Goal: Complete application form

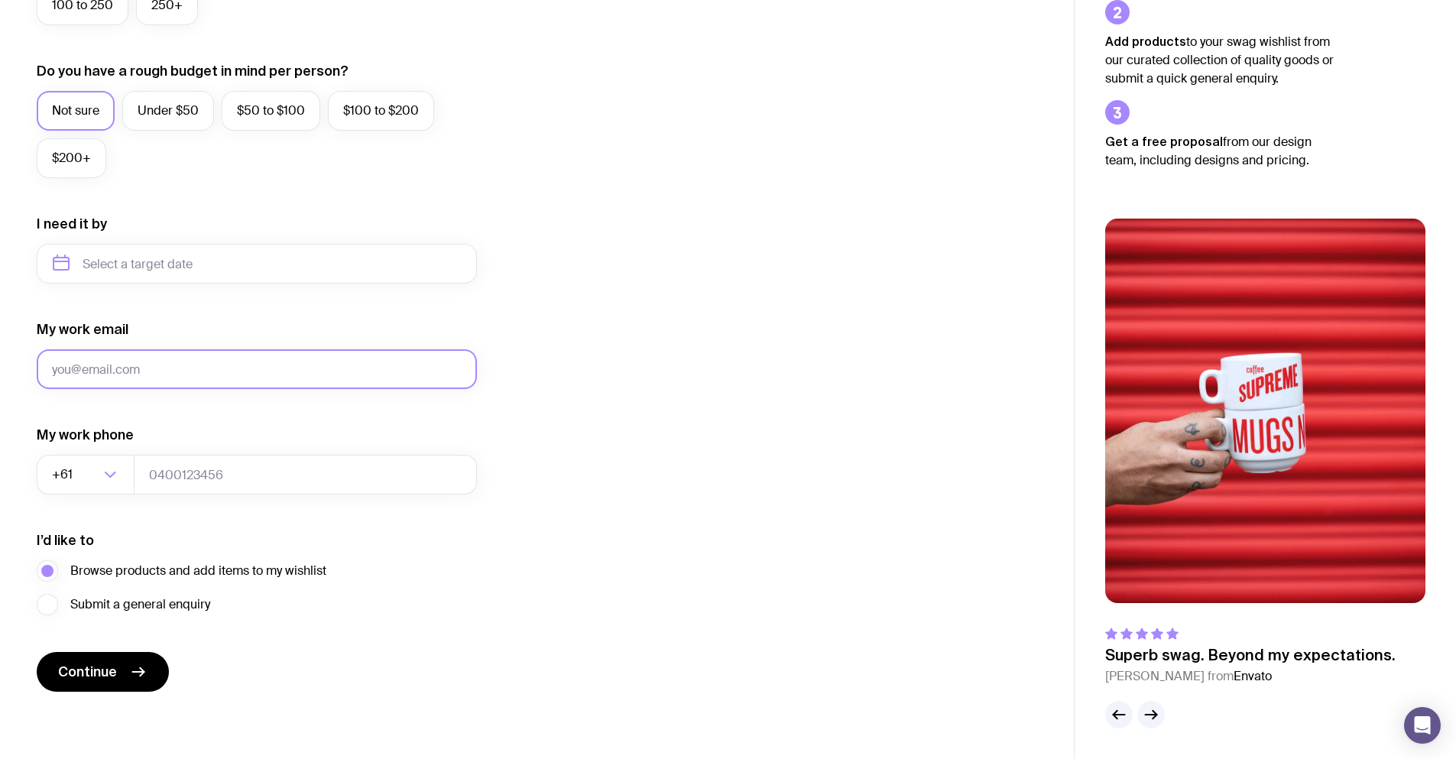
click at [144, 368] on input "My work email" at bounding box center [257, 369] width 440 height 40
drag, startPoint x: 748, startPoint y: 398, endPoint x: 735, endPoint y: 402, distance: 13.5
click at [748, 398] on div "I want swag for Customers Team members An event Approximately how many people d…" at bounding box center [537, 193] width 1000 height 998
click at [113, 679] on span "Continue" at bounding box center [87, 671] width 59 height 18
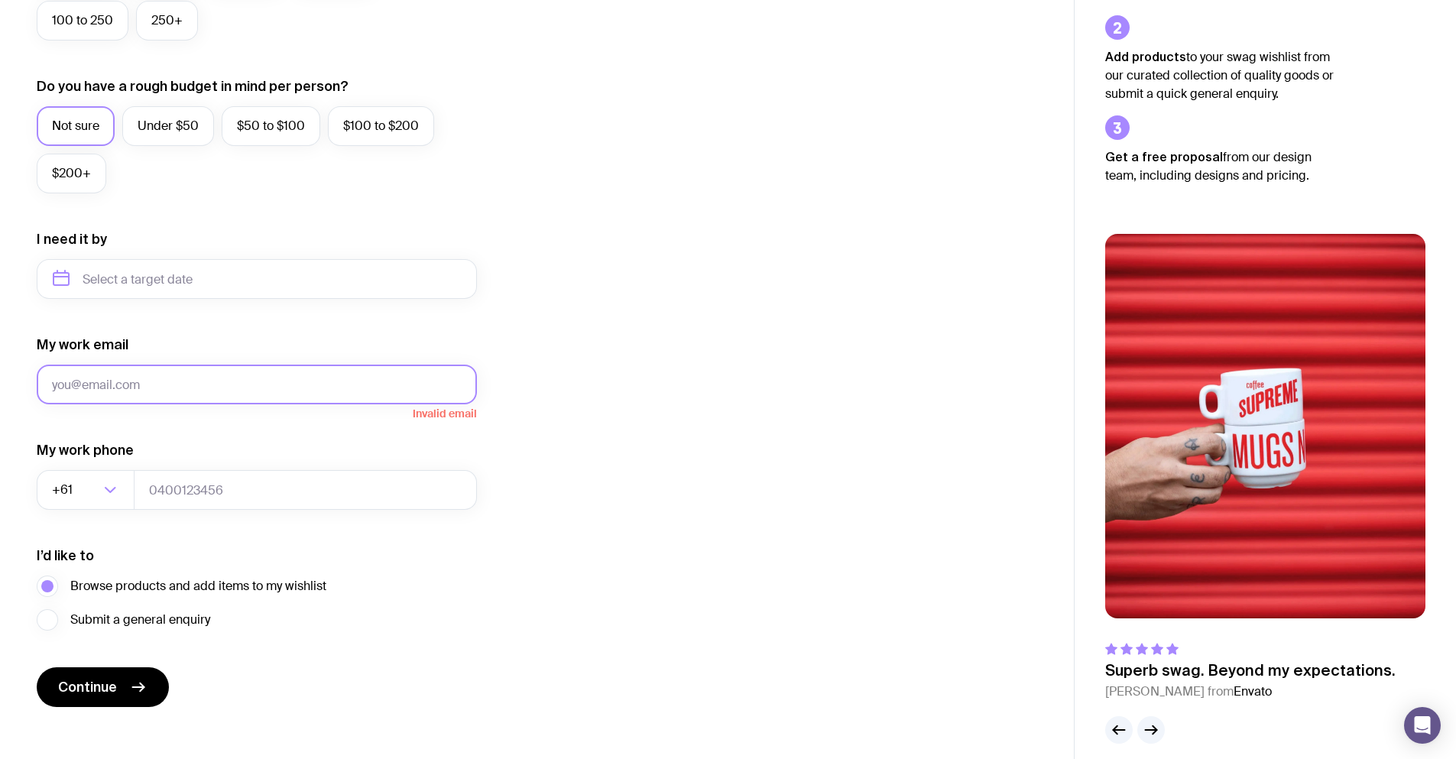
scroll to position [540, 0]
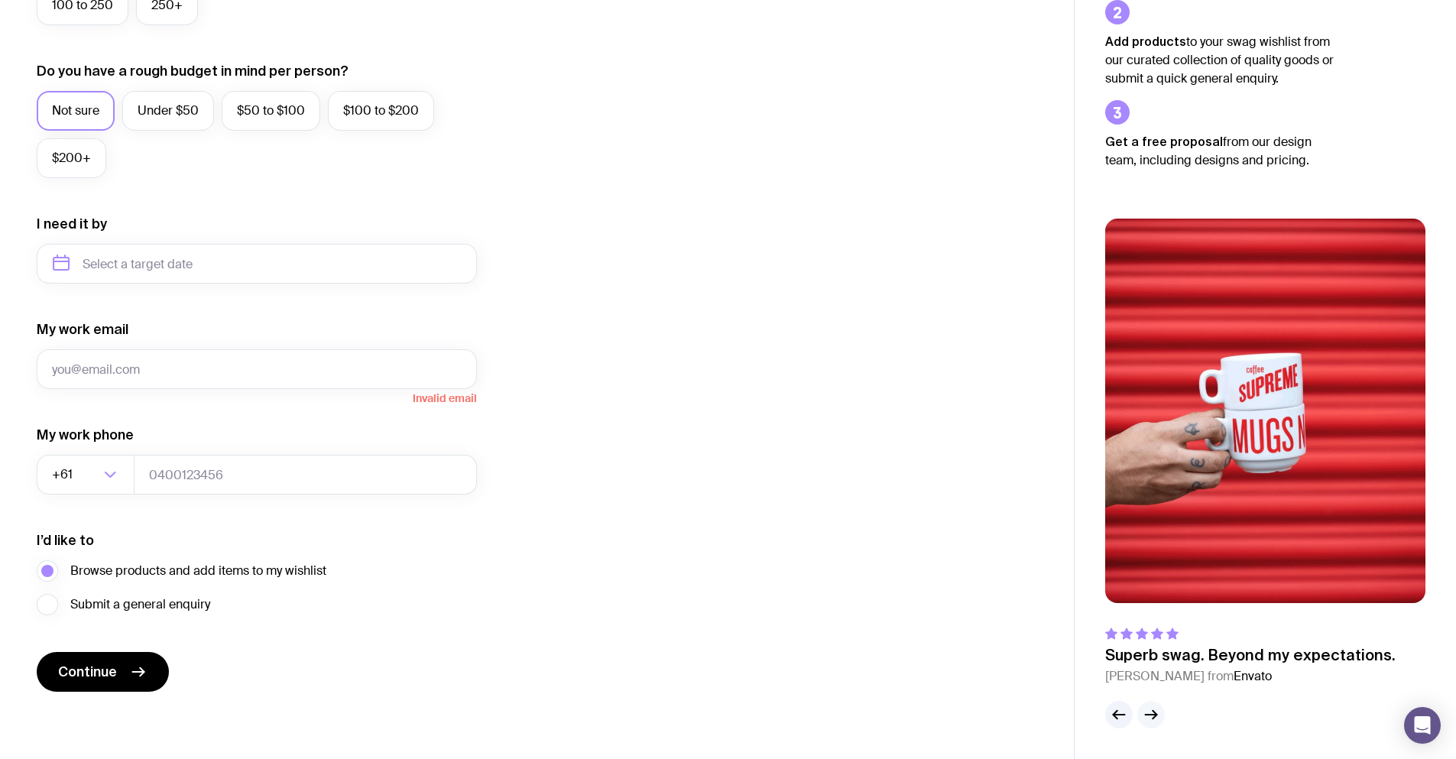
click at [1157, 716] on icon "button" at bounding box center [1150, 714] width 18 height 18
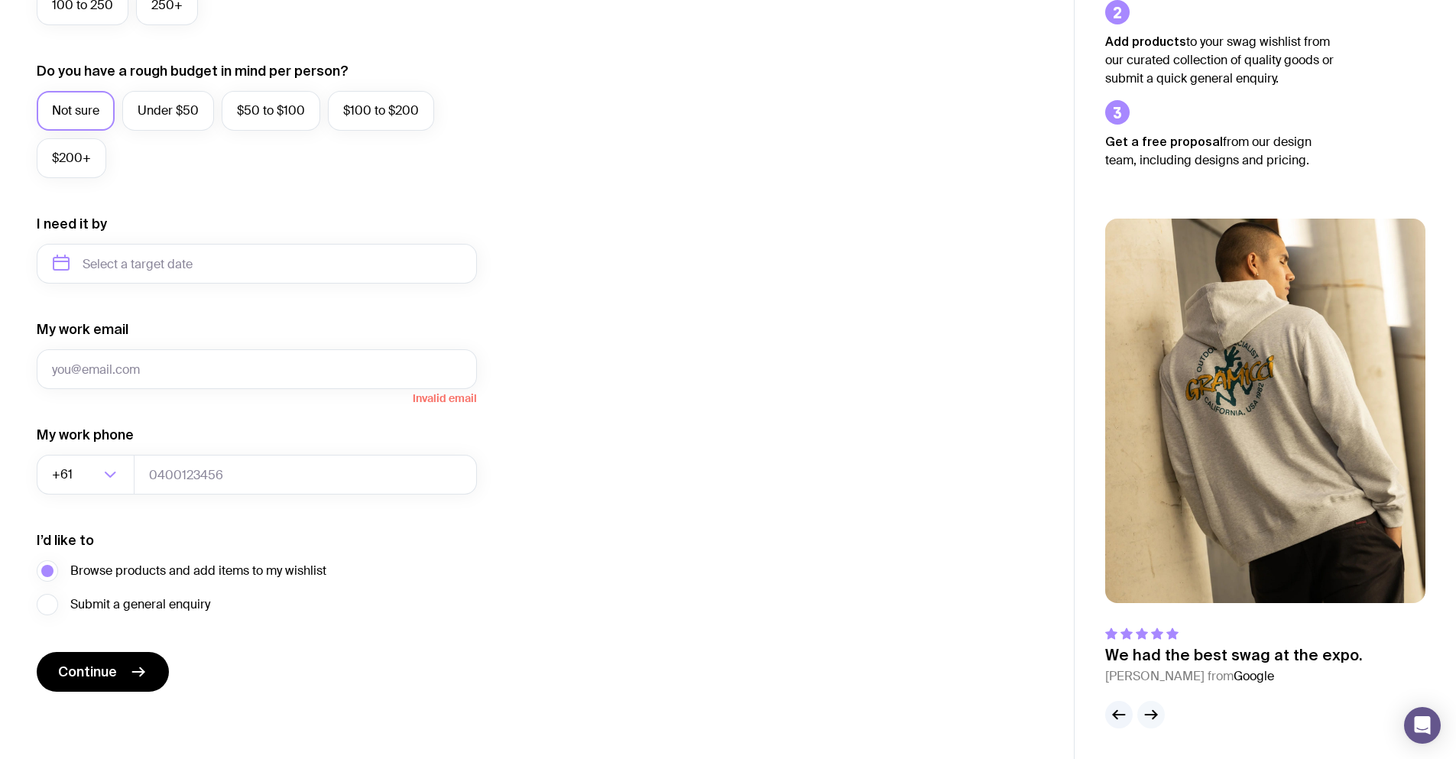
click at [1157, 716] on icon "button" at bounding box center [1150, 714] width 18 height 18
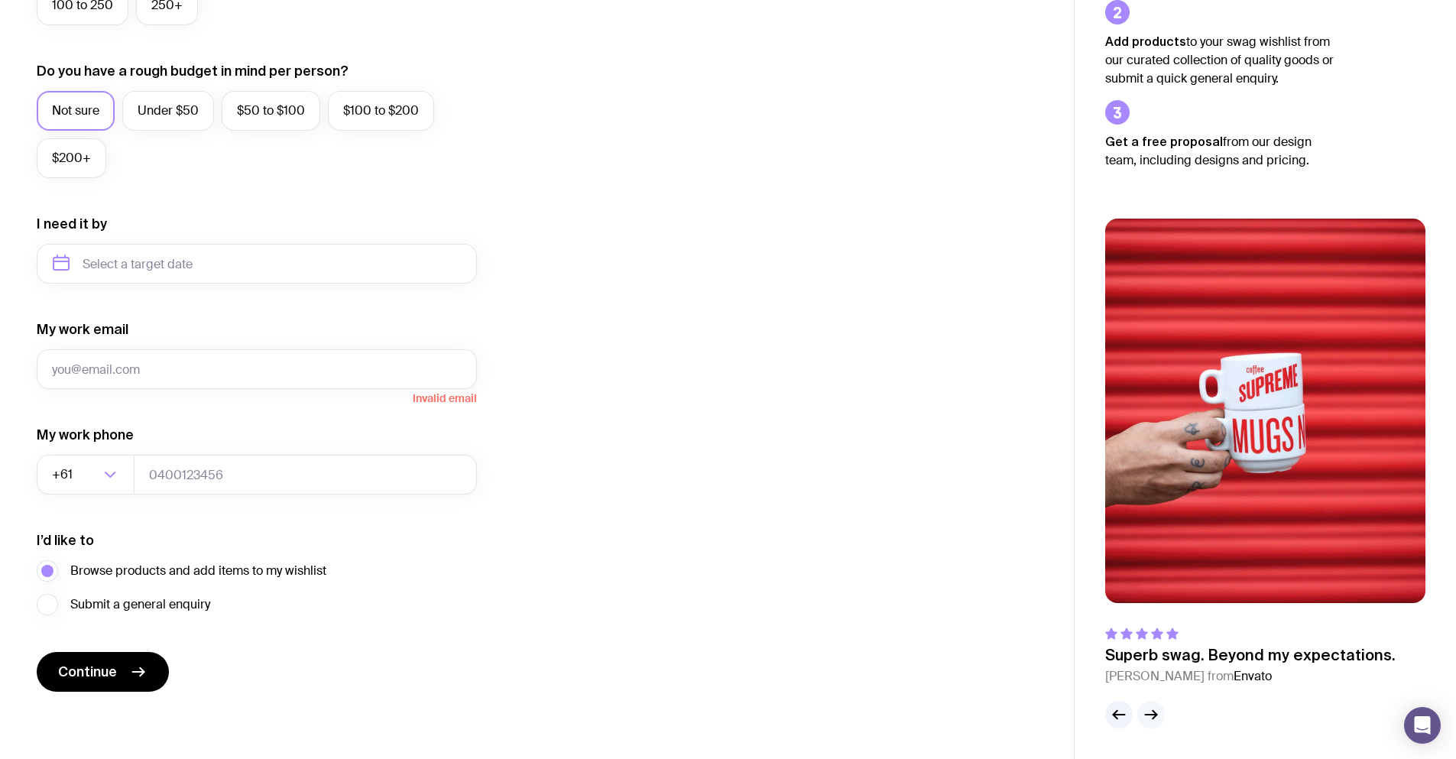
click at [1157, 716] on icon "button" at bounding box center [1150, 714] width 18 height 18
